Goal: Find specific page/section: Find specific page/section

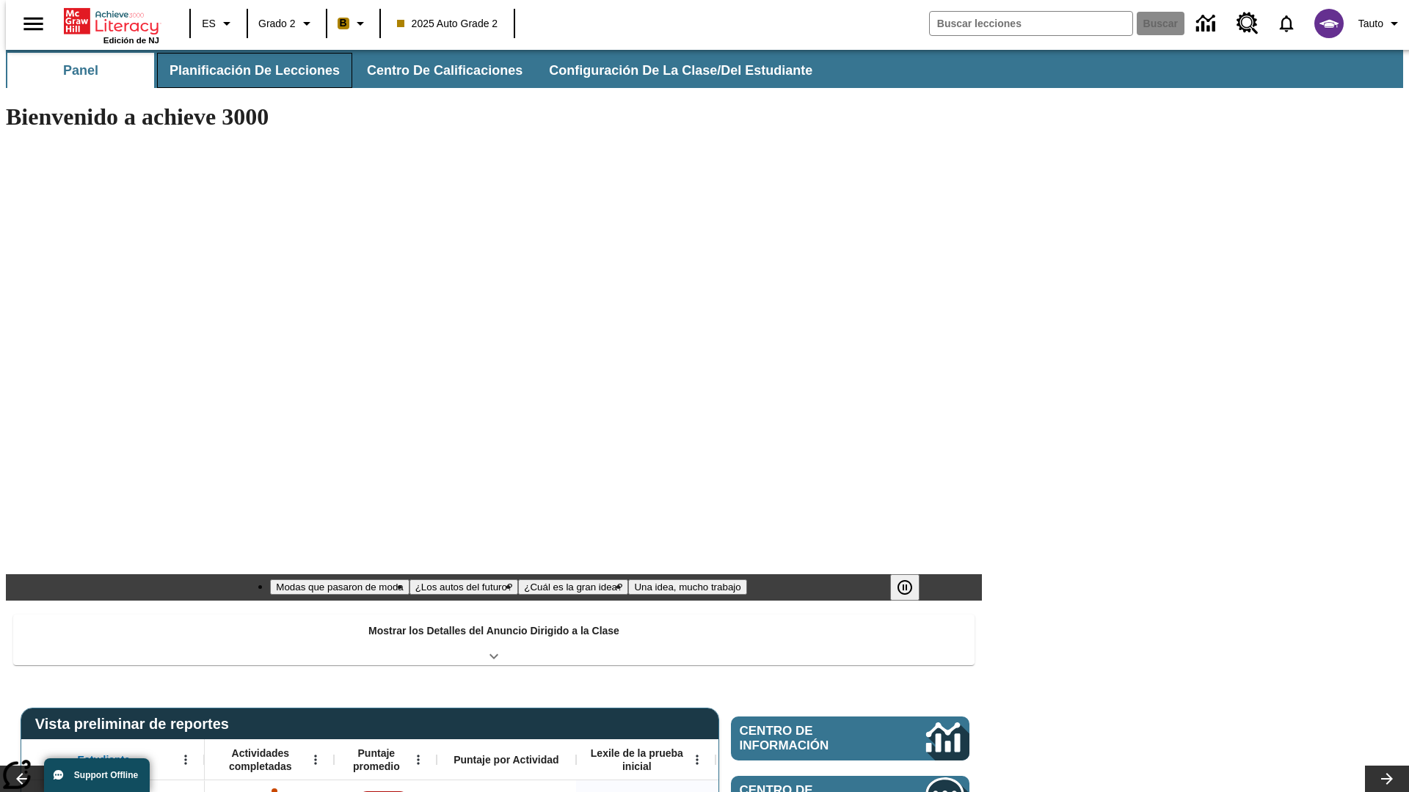
click at [246, 70] on button "Planificación de lecciones" at bounding box center [254, 70] width 195 height 35
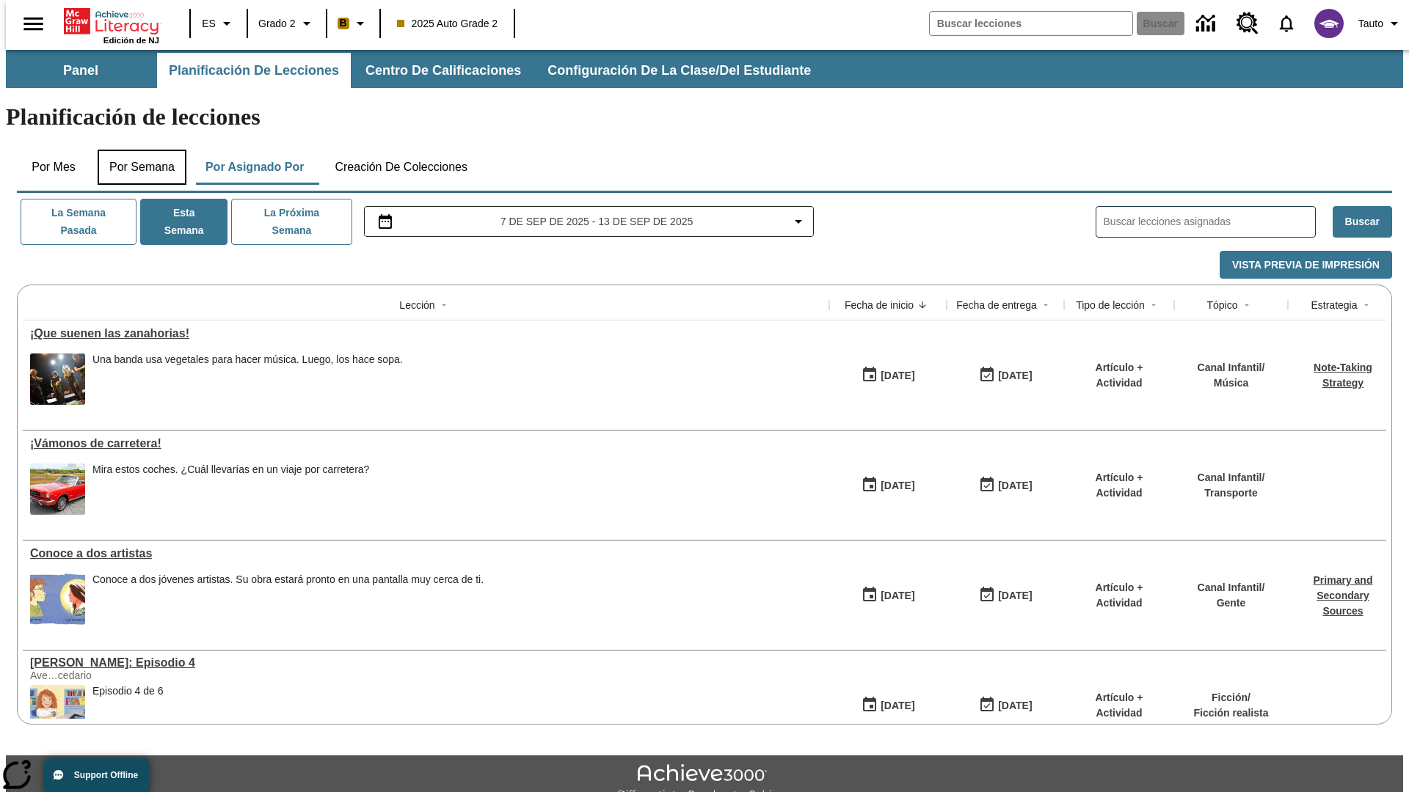
click at [137, 150] on button "Por semana" at bounding box center [142, 167] width 89 height 35
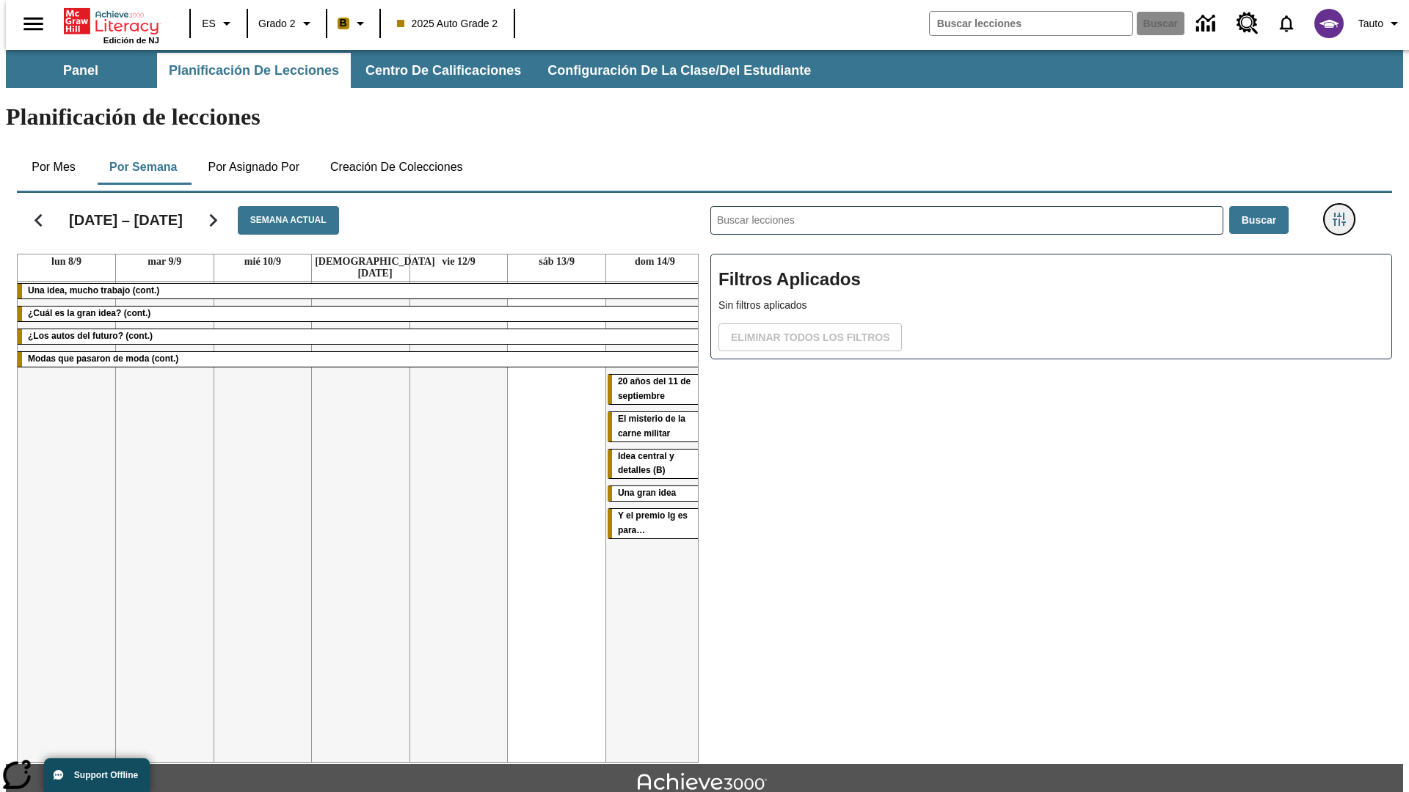
click at [1343, 213] on icon "Menú lateral de filtros" at bounding box center [1338, 219] width 13 height 13
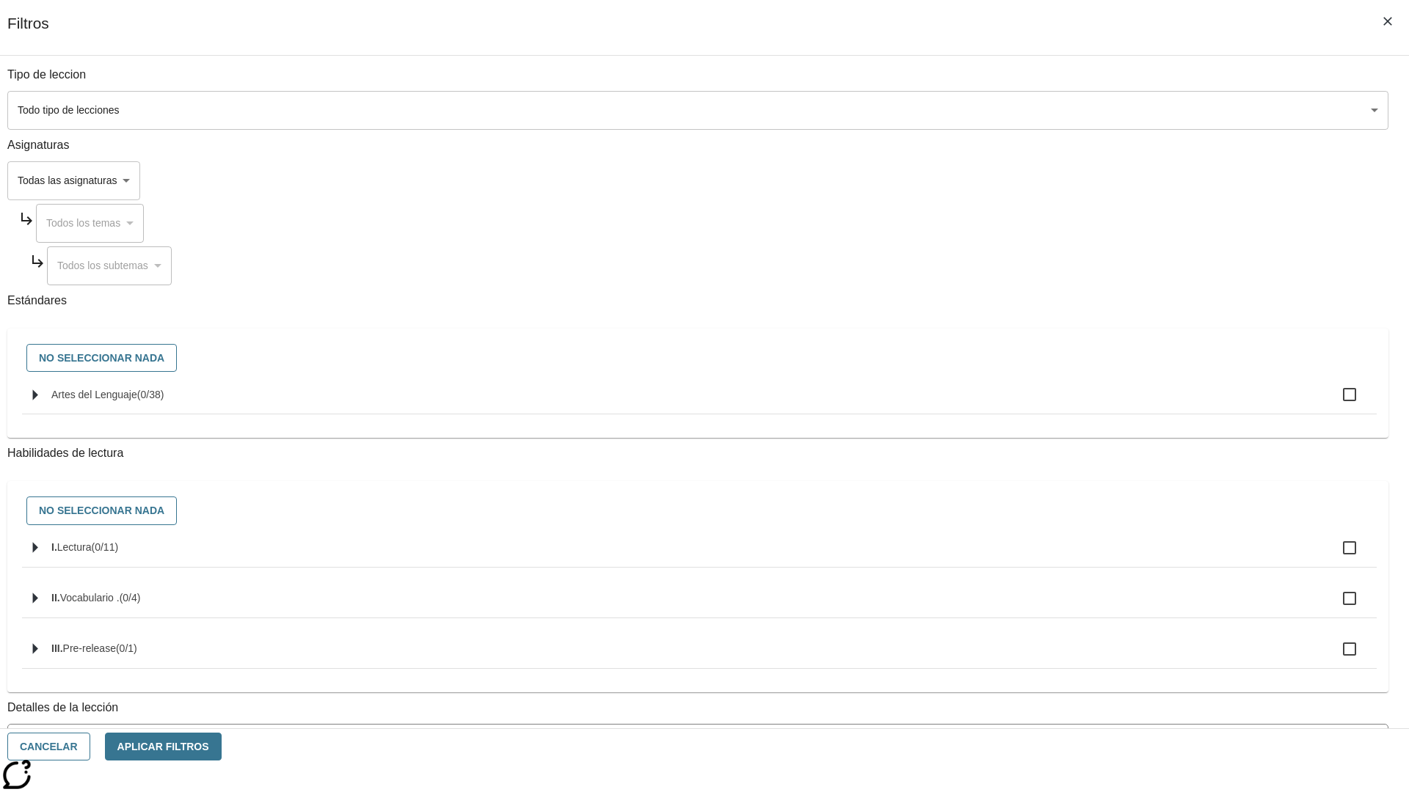
click at [1057, 663] on body "Saltar al contenido principal Edición de NJ ES Grado 2 B 2025 Auto Grade 2 Busc…" at bounding box center [704, 454] width 1397 height 809
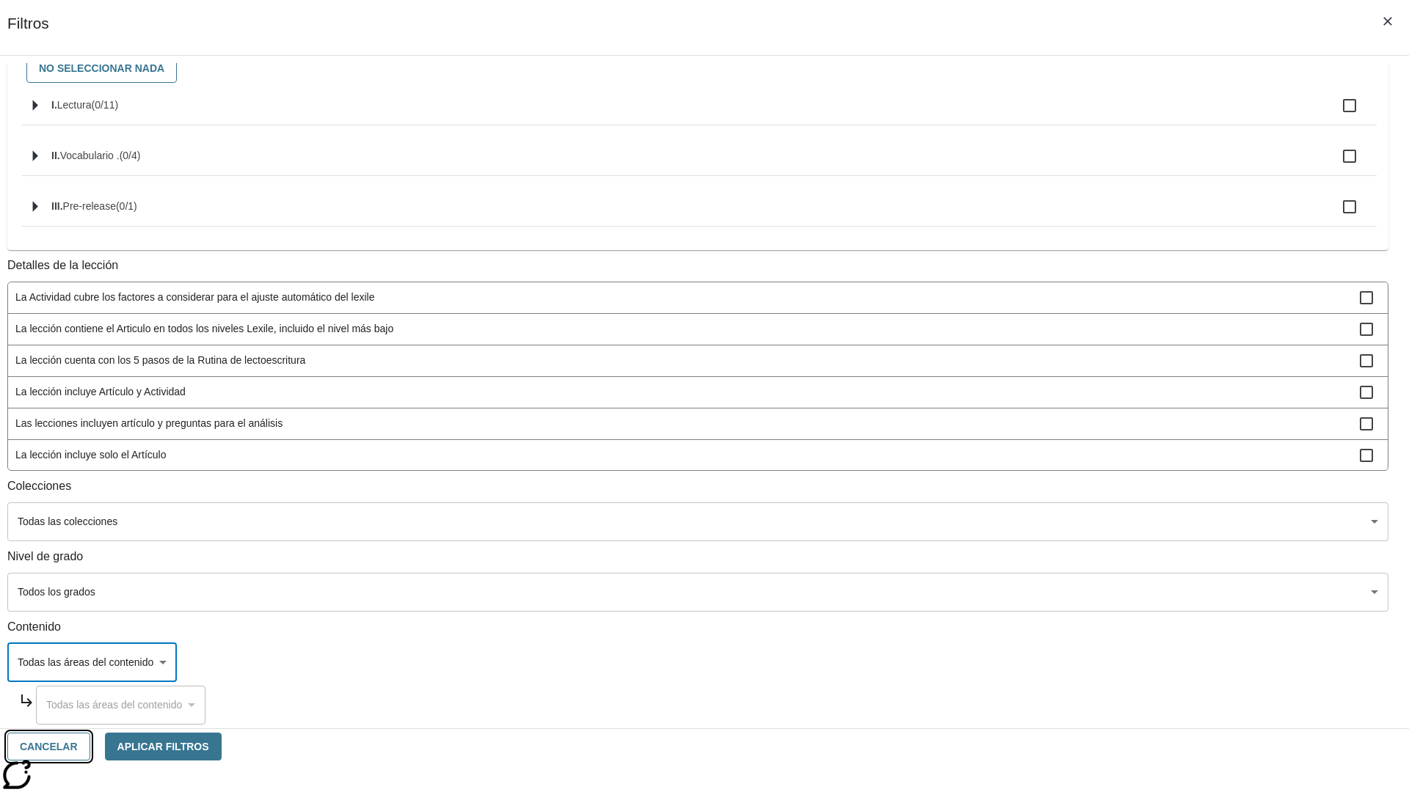
click at [90, 747] on button "Cancelar" at bounding box center [48, 747] width 83 height 29
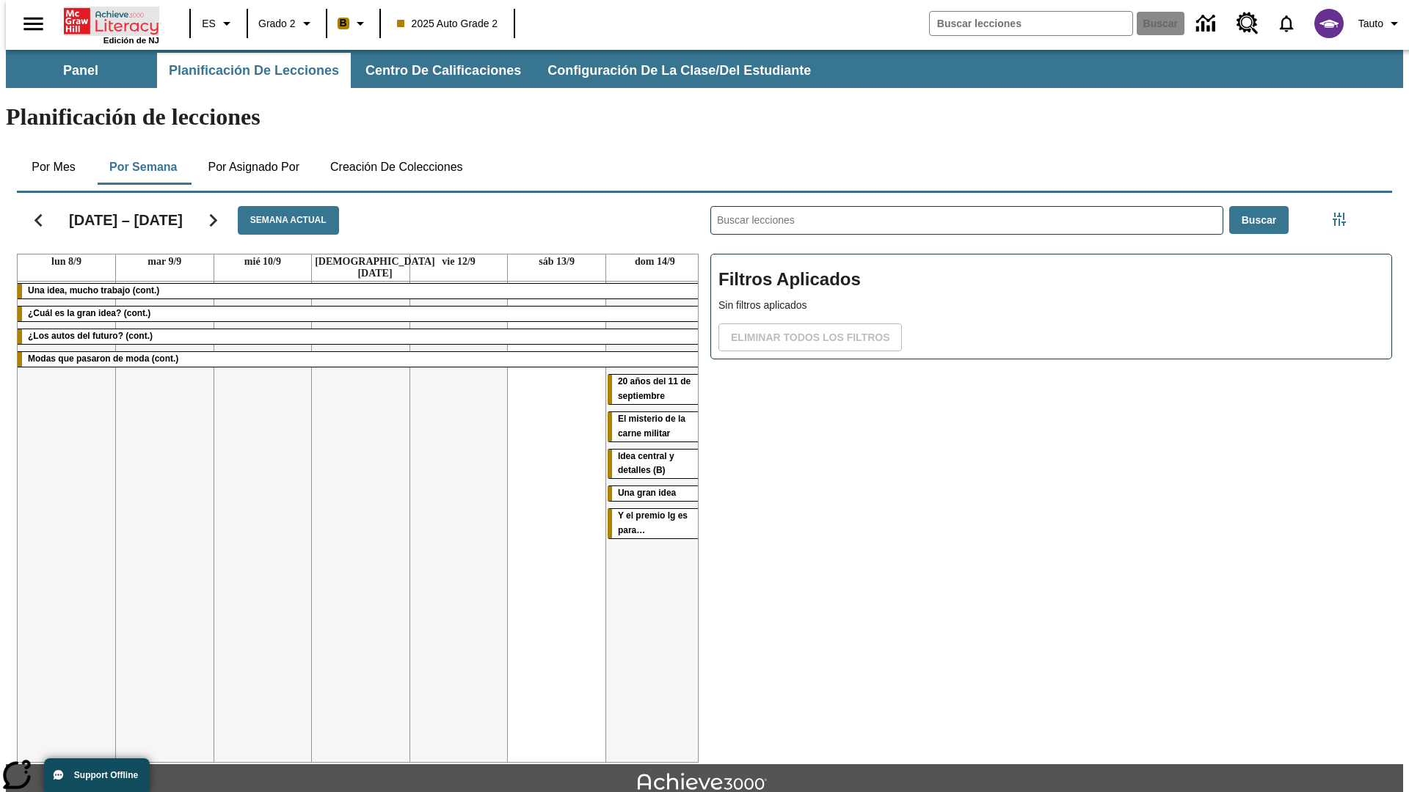
click at [106, 20] on icon "Portada" at bounding box center [113, 21] width 98 height 29
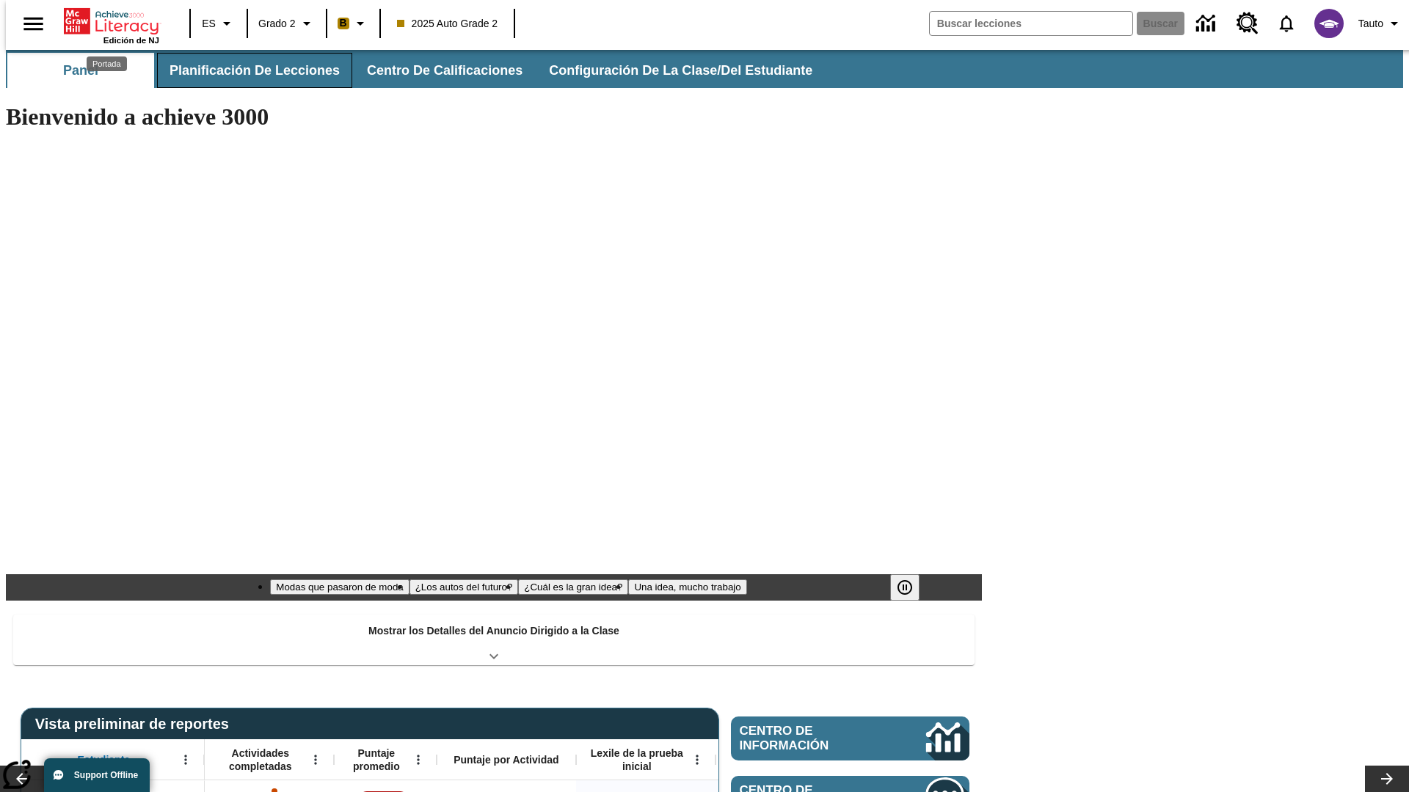
click at [246, 70] on button "Planificación de lecciones" at bounding box center [254, 70] width 195 height 35
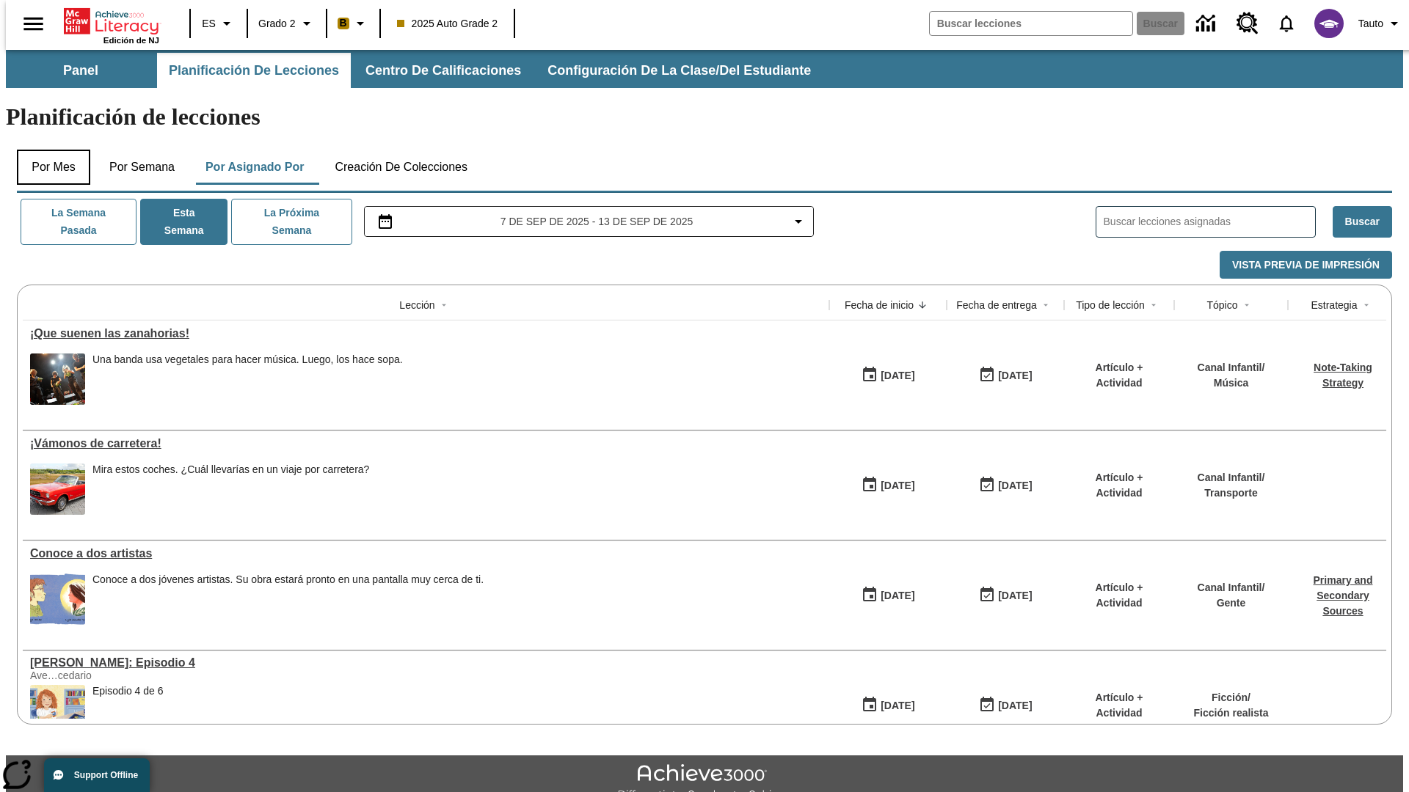
click at [48, 150] on button "Por mes" at bounding box center [53, 167] width 73 height 35
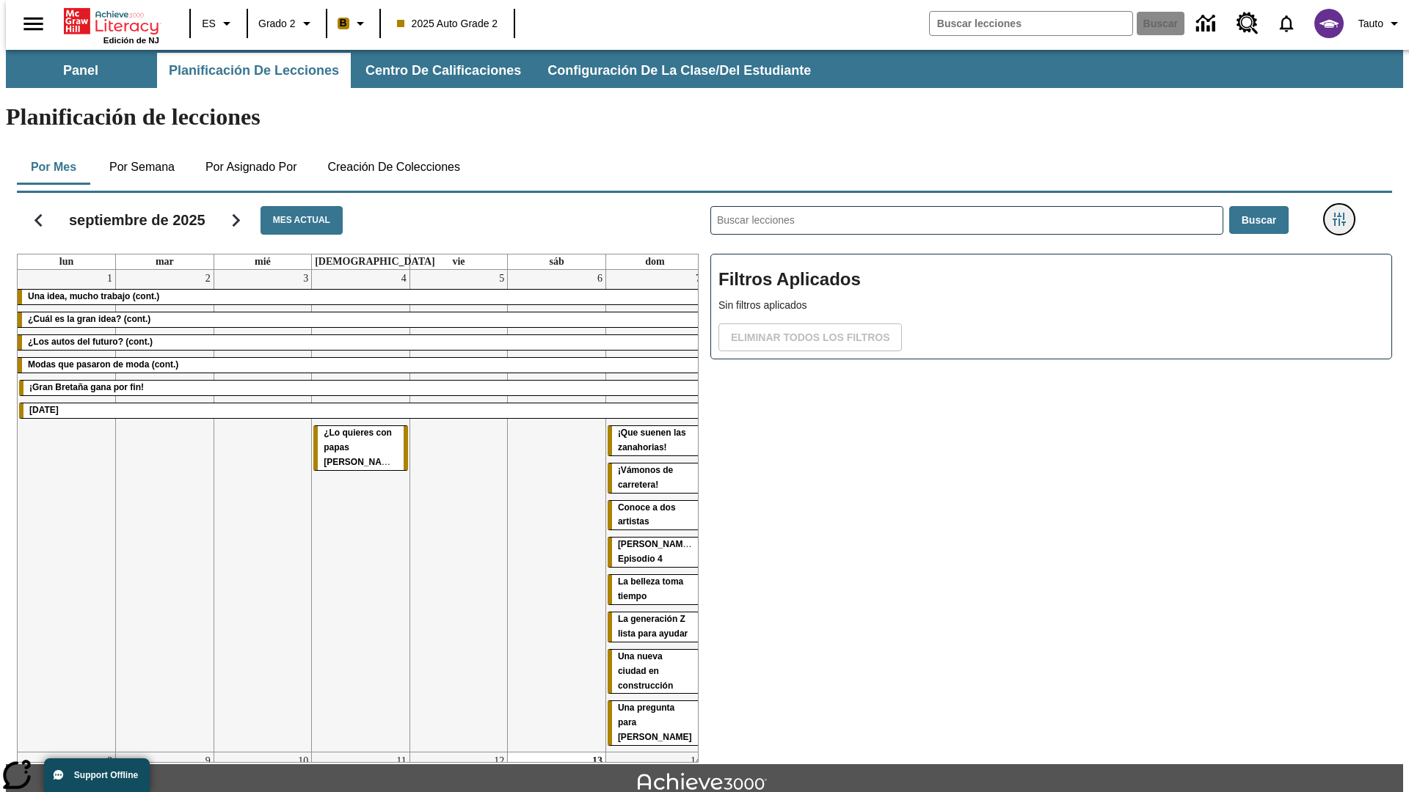
click at [1343, 213] on icon "Menú lateral de filtros" at bounding box center [1338, 219] width 13 height 13
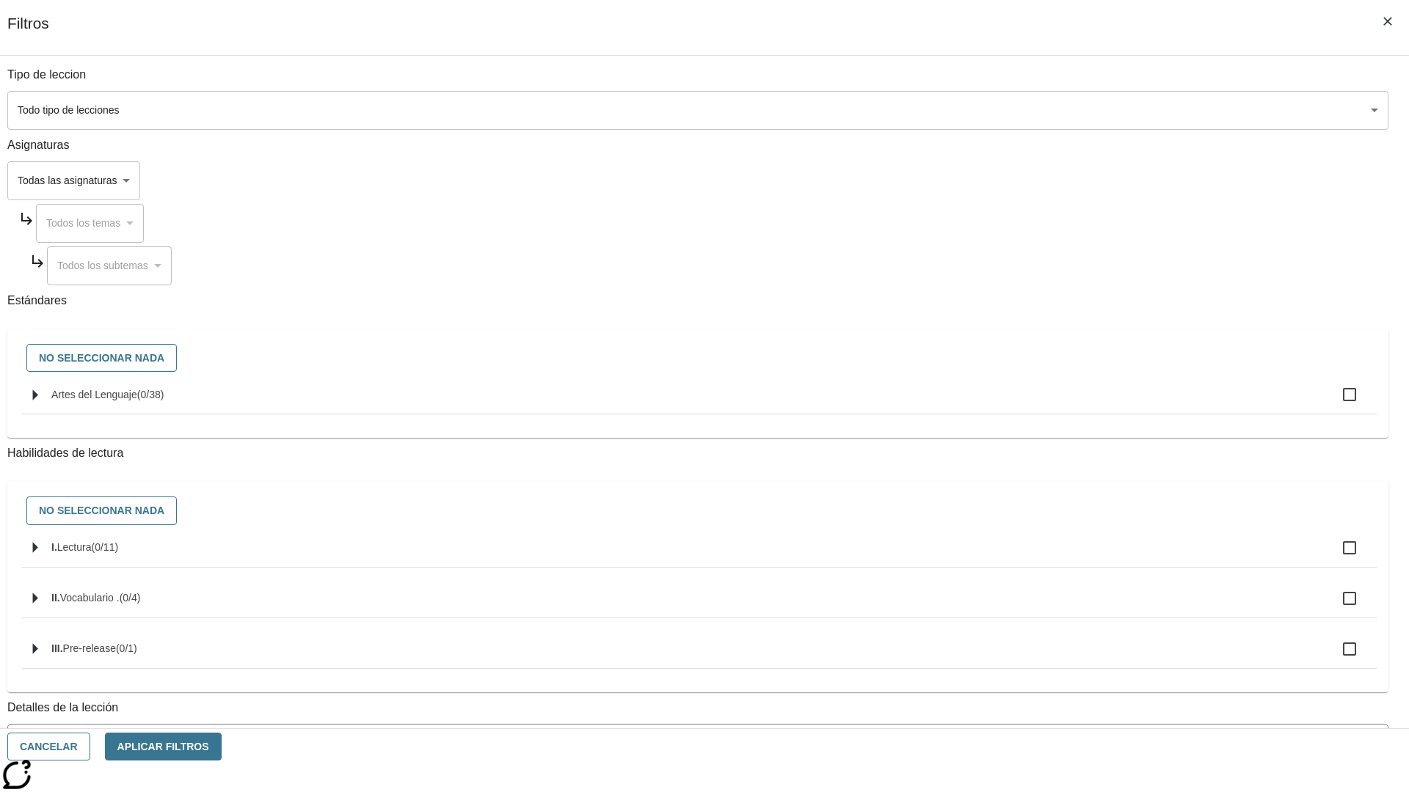
click at [1057, 663] on body "Saltar al contenido principal Edición de NJ ES Grado 2 B 2025 Auto Grade 2 Busc…" at bounding box center [704, 454] width 1397 height 809
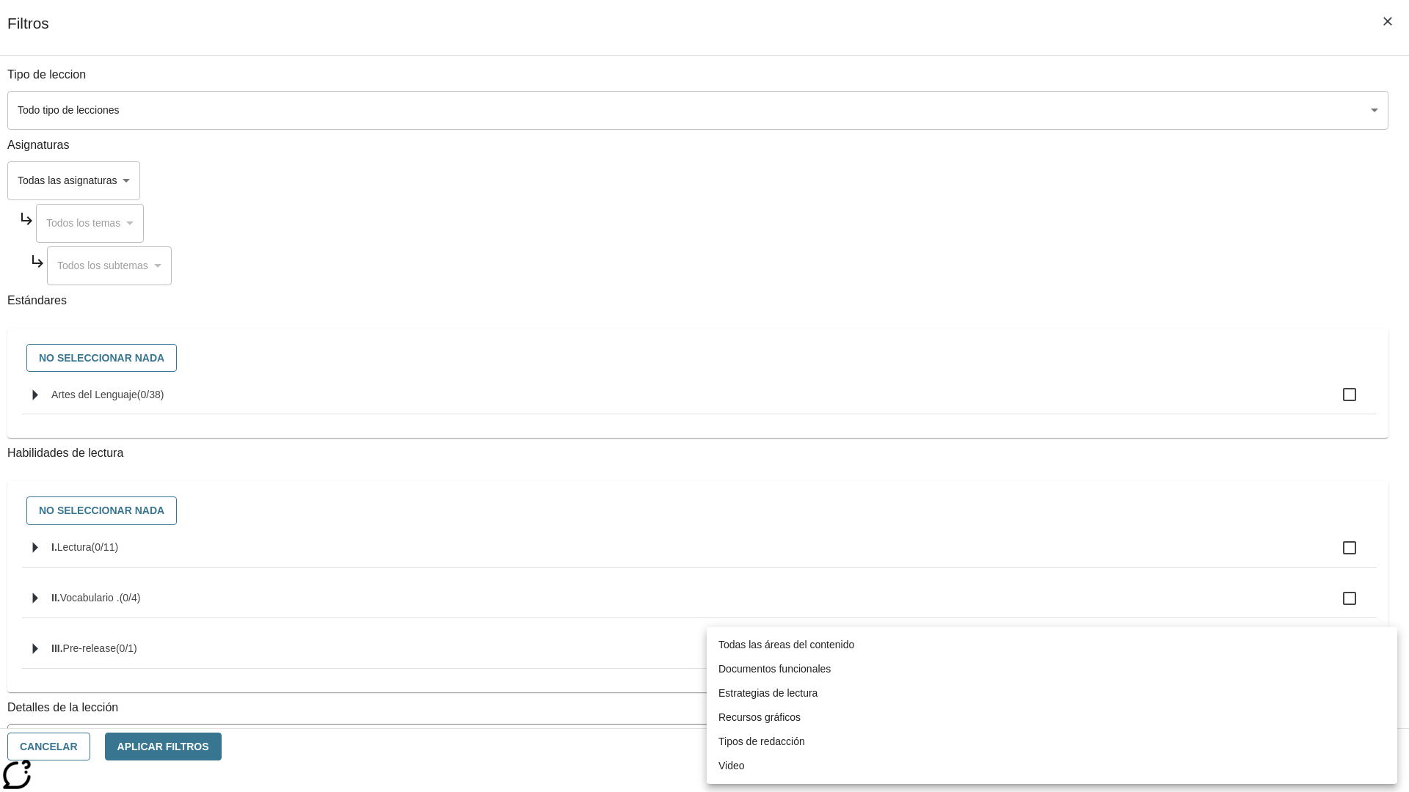
scroll to position [459, 0]
